Goal: Information Seeking & Learning: Learn about a topic

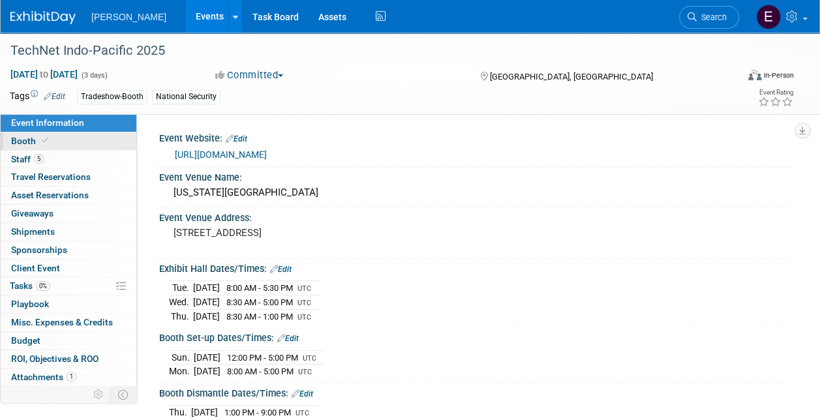
click at [78, 140] on link "Booth" at bounding box center [69, 141] width 136 height 18
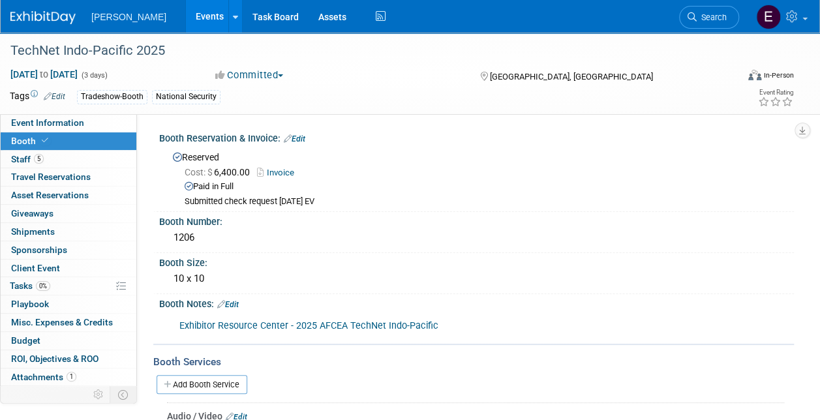
click at [307, 320] on link "Exhibitor Resource Center - 2025 AFCEA TechNet Indo-Pacific" at bounding box center [308, 325] width 259 height 11
click at [279, 172] on link "Invoice" at bounding box center [279, 173] width 44 height 10
click at [61, 156] on link "5 Staff 5" at bounding box center [69, 160] width 136 height 18
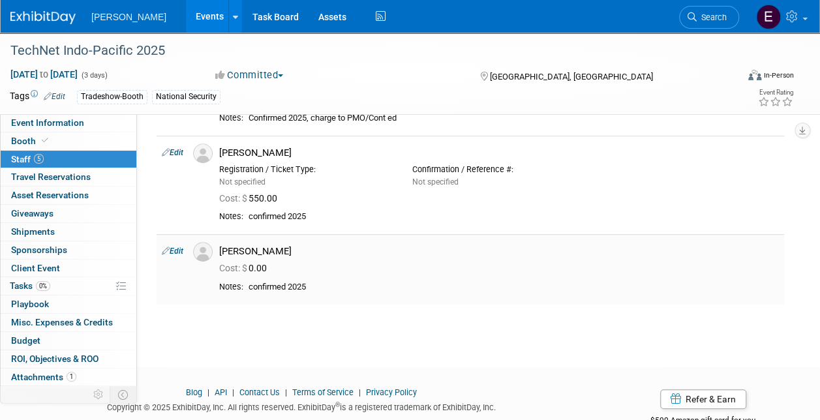
scroll to position [277, 0]
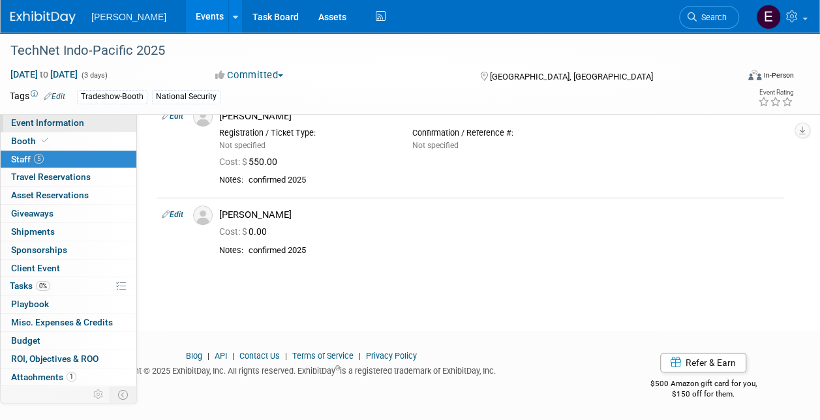
click at [86, 119] on link "Event Information" at bounding box center [69, 123] width 136 height 18
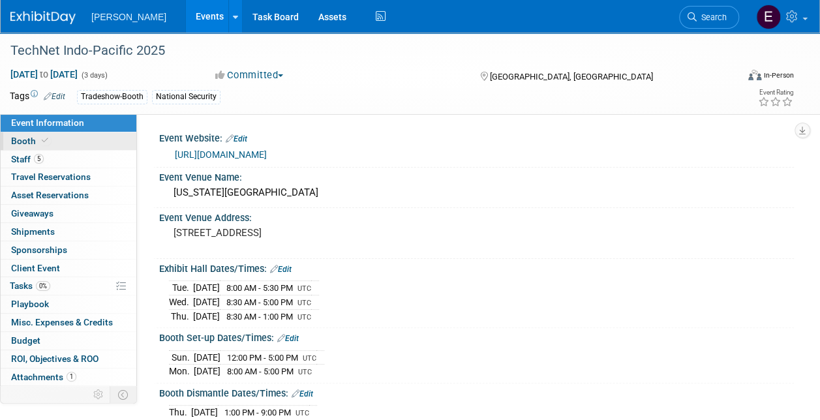
click at [68, 141] on link "Booth" at bounding box center [69, 141] width 136 height 18
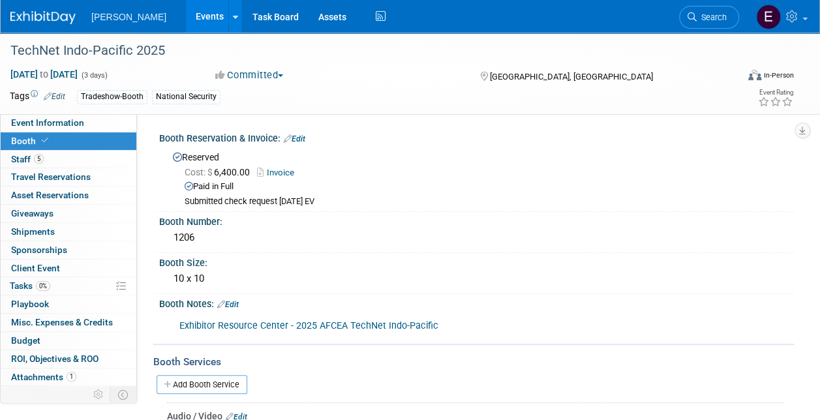
click at [186, 14] on link "Events" at bounding box center [210, 16] width 48 height 33
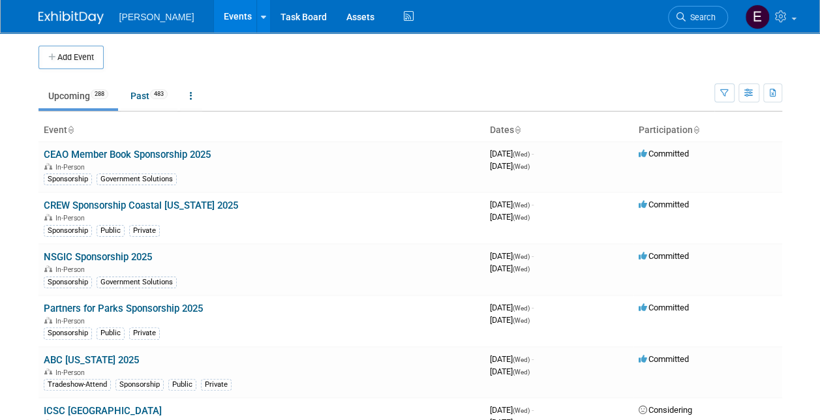
drag, startPoint x: 620, startPoint y: 7, endPoint x: 343, endPoint y: 61, distance: 281.9
click at [350, 91] on ul "Upcoming 288 Past 483 All Events 771 Past and Upcoming Grouped Annually Events …" at bounding box center [376, 96] width 676 height 29
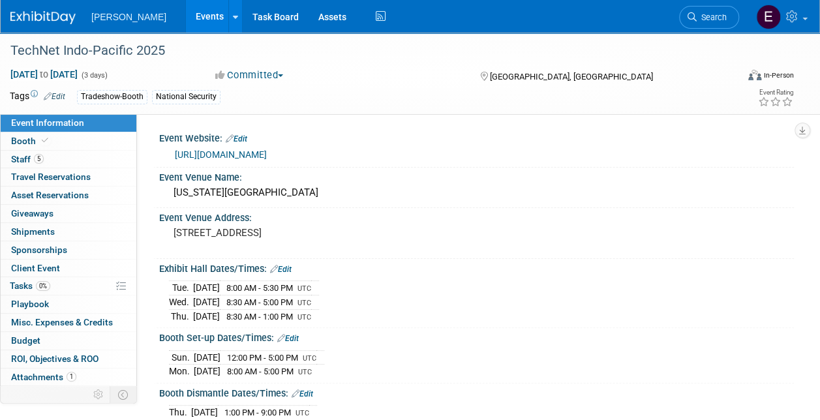
click at [230, 150] on link "[URL][DOMAIN_NAME]" at bounding box center [221, 154] width 92 height 10
click at [69, 137] on link "Booth" at bounding box center [69, 141] width 136 height 18
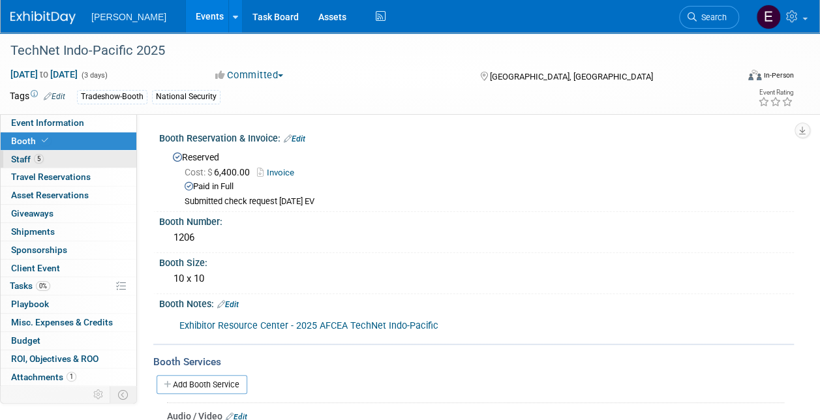
click at [63, 148] on link "Booth" at bounding box center [69, 141] width 136 height 18
click at [70, 151] on link "5 Staff 5" at bounding box center [69, 160] width 136 height 18
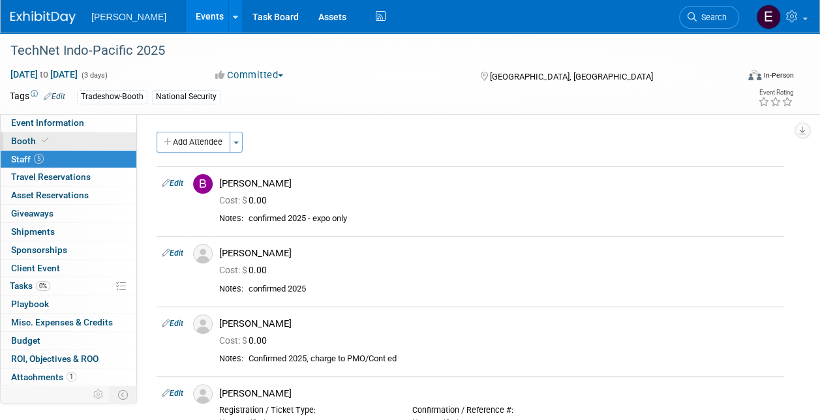
drag, startPoint x: 91, startPoint y: 141, endPoint x: 136, endPoint y: 146, distance: 45.3
click at [91, 141] on link "Booth" at bounding box center [69, 141] width 136 height 18
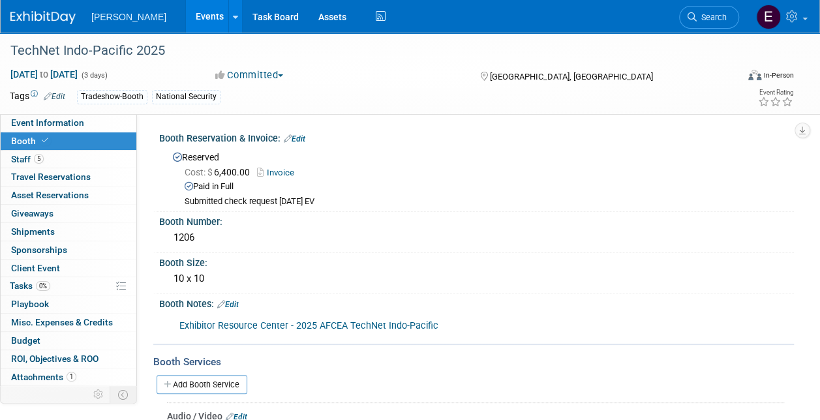
click at [286, 170] on link "Invoice" at bounding box center [279, 173] width 44 height 10
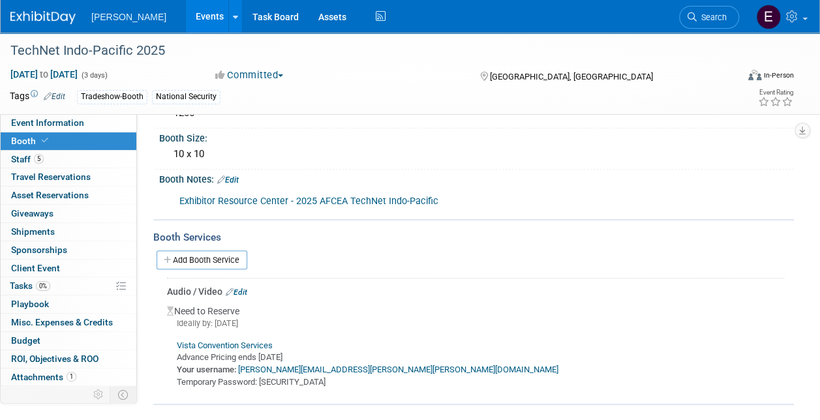
scroll to position [196, 0]
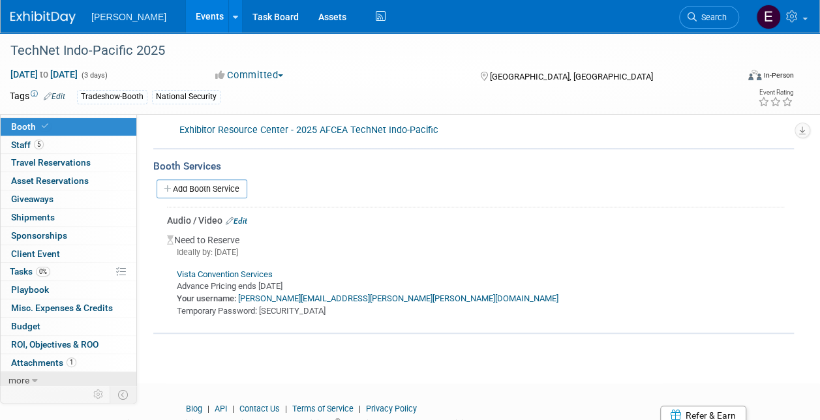
click at [48, 378] on link "more" at bounding box center [69, 381] width 136 height 18
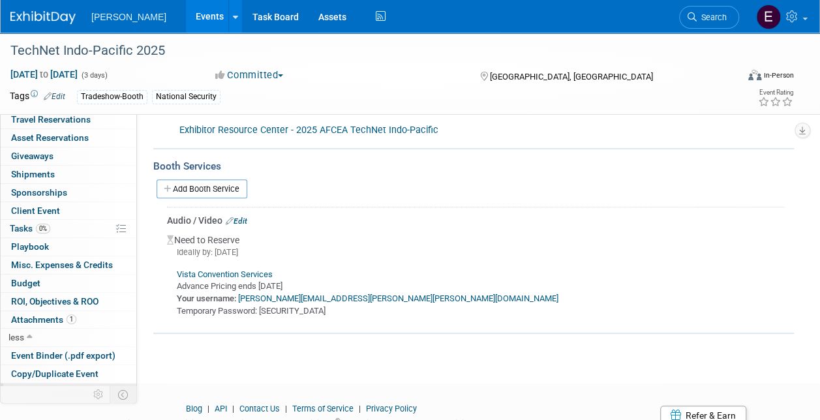
scroll to position [104, 0]
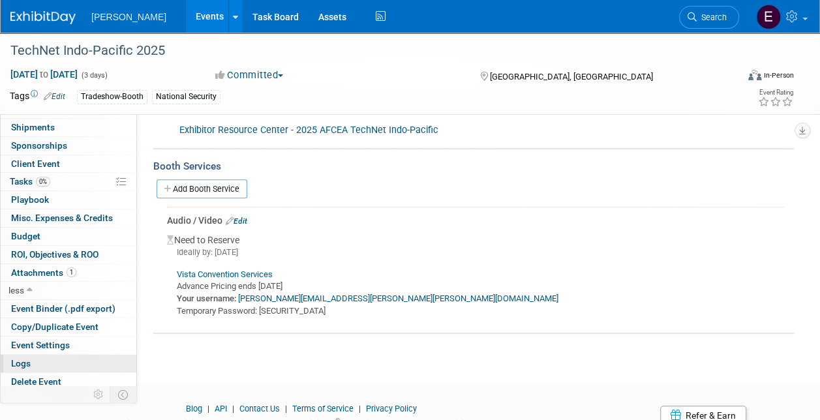
click at [55, 359] on link "Logs" at bounding box center [69, 364] width 136 height 18
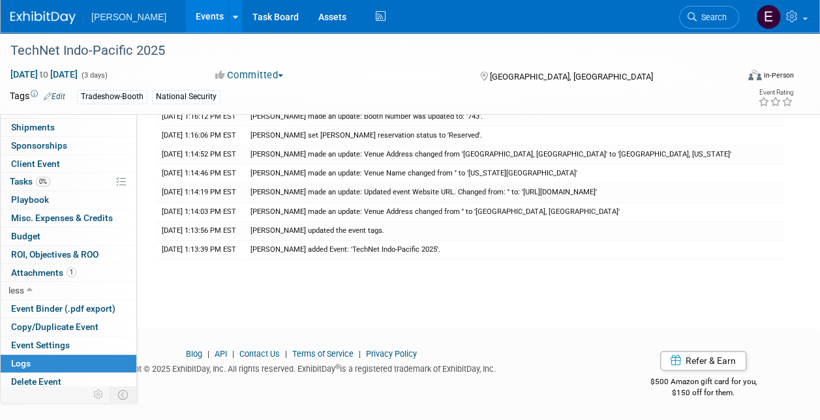
scroll to position [0, 0]
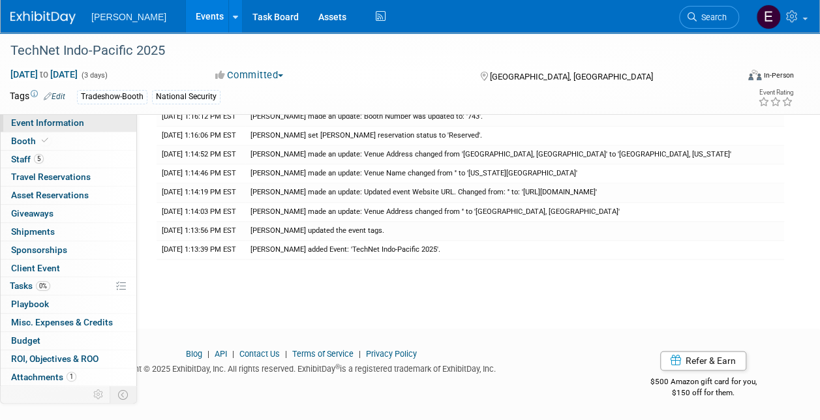
click at [86, 121] on link "Event Information" at bounding box center [69, 123] width 136 height 18
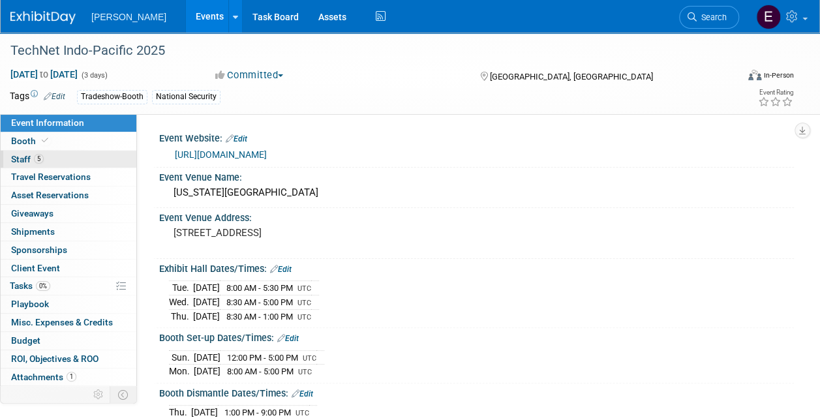
click at [38, 159] on span "5" at bounding box center [39, 159] width 10 height 10
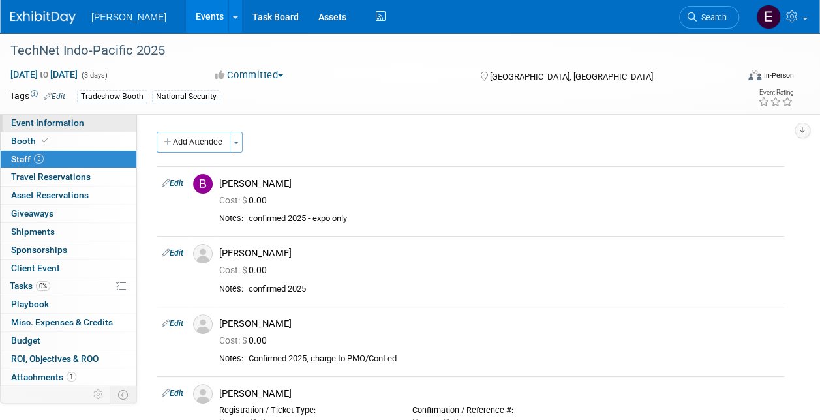
click at [53, 125] on span "Event Information" at bounding box center [47, 122] width 73 height 10
